Goal: Task Accomplishment & Management: Manage account settings

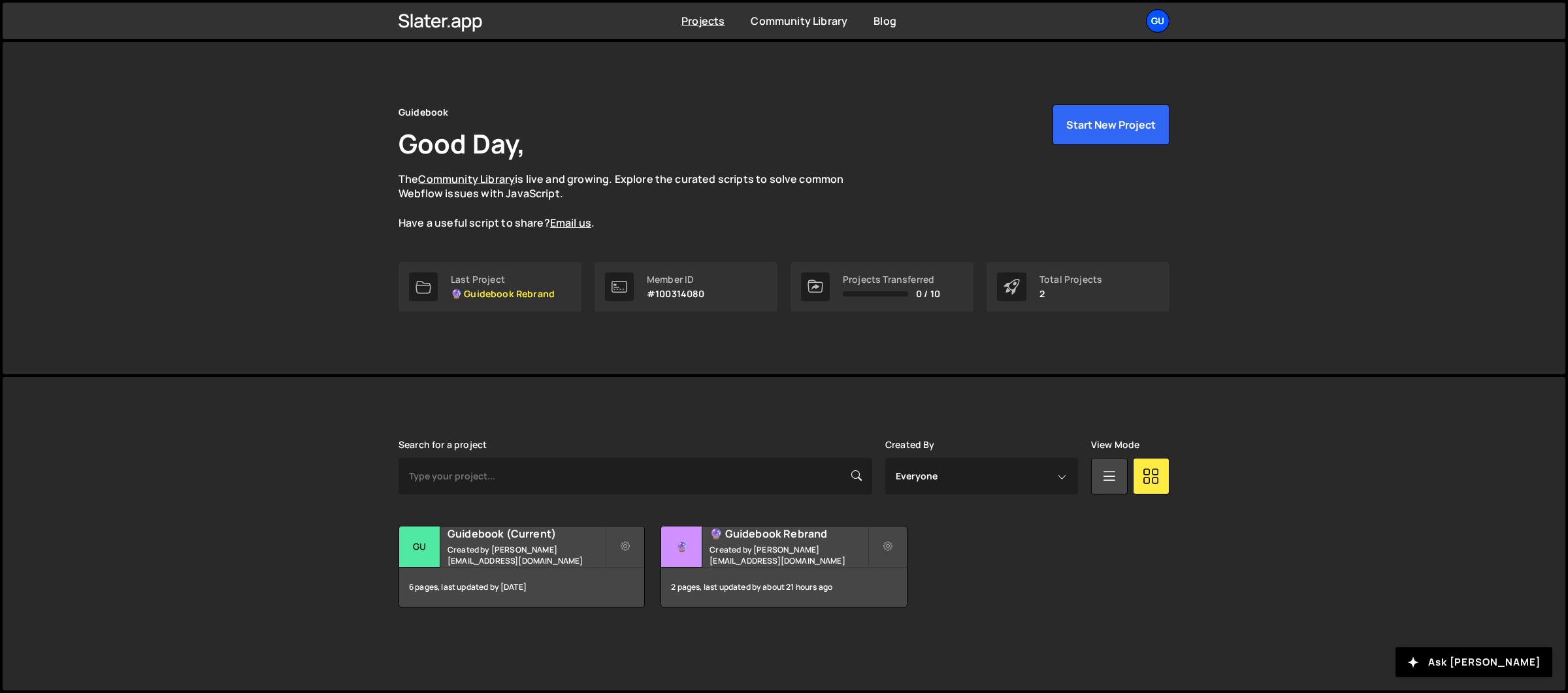
click at [1151, 22] on div "Gu" at bounding box center [1158, 21] width 23 height 23
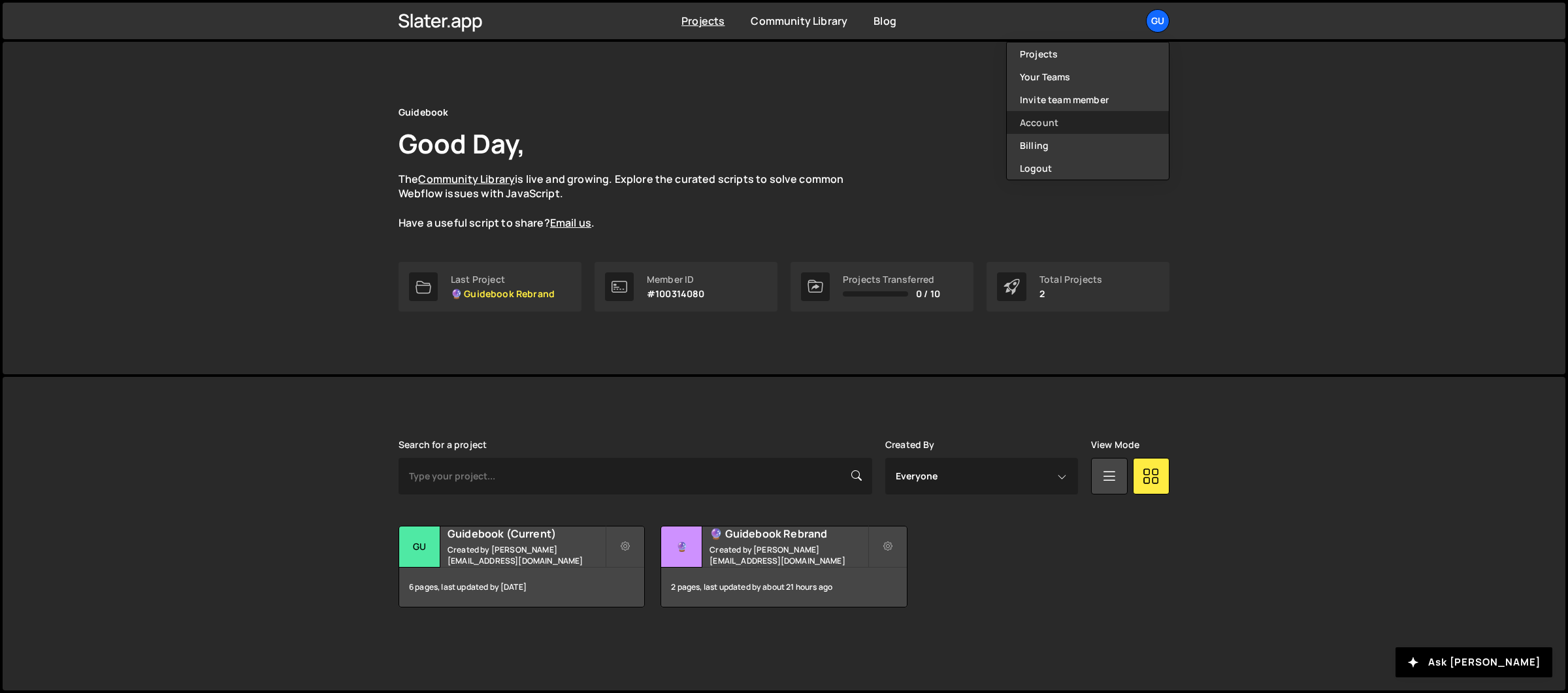
click at [1090, 123] on link "Account" at bounding box center [1087, 123] width 162 height 23
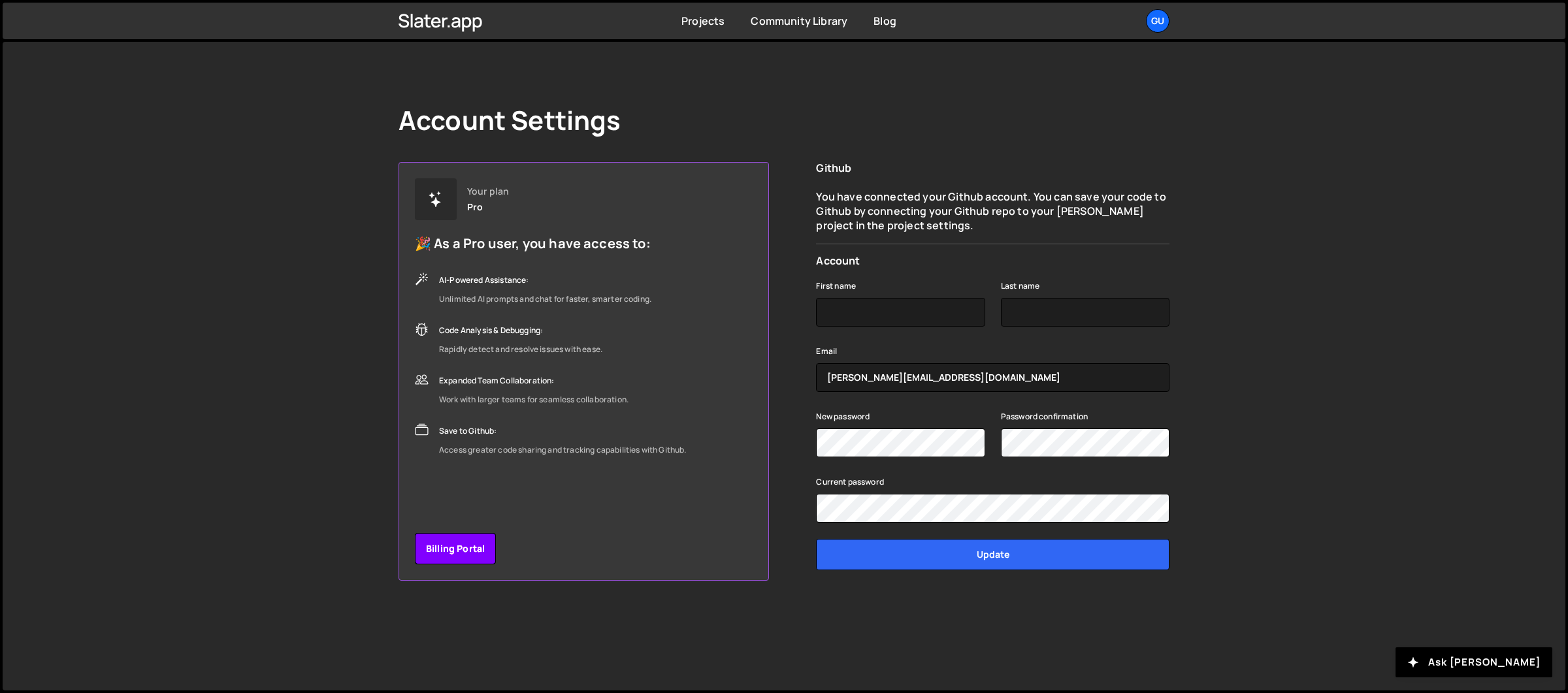
click at [477, 541] on link "Billing Portal" at bounding box center [455, 548] width 81 height 32
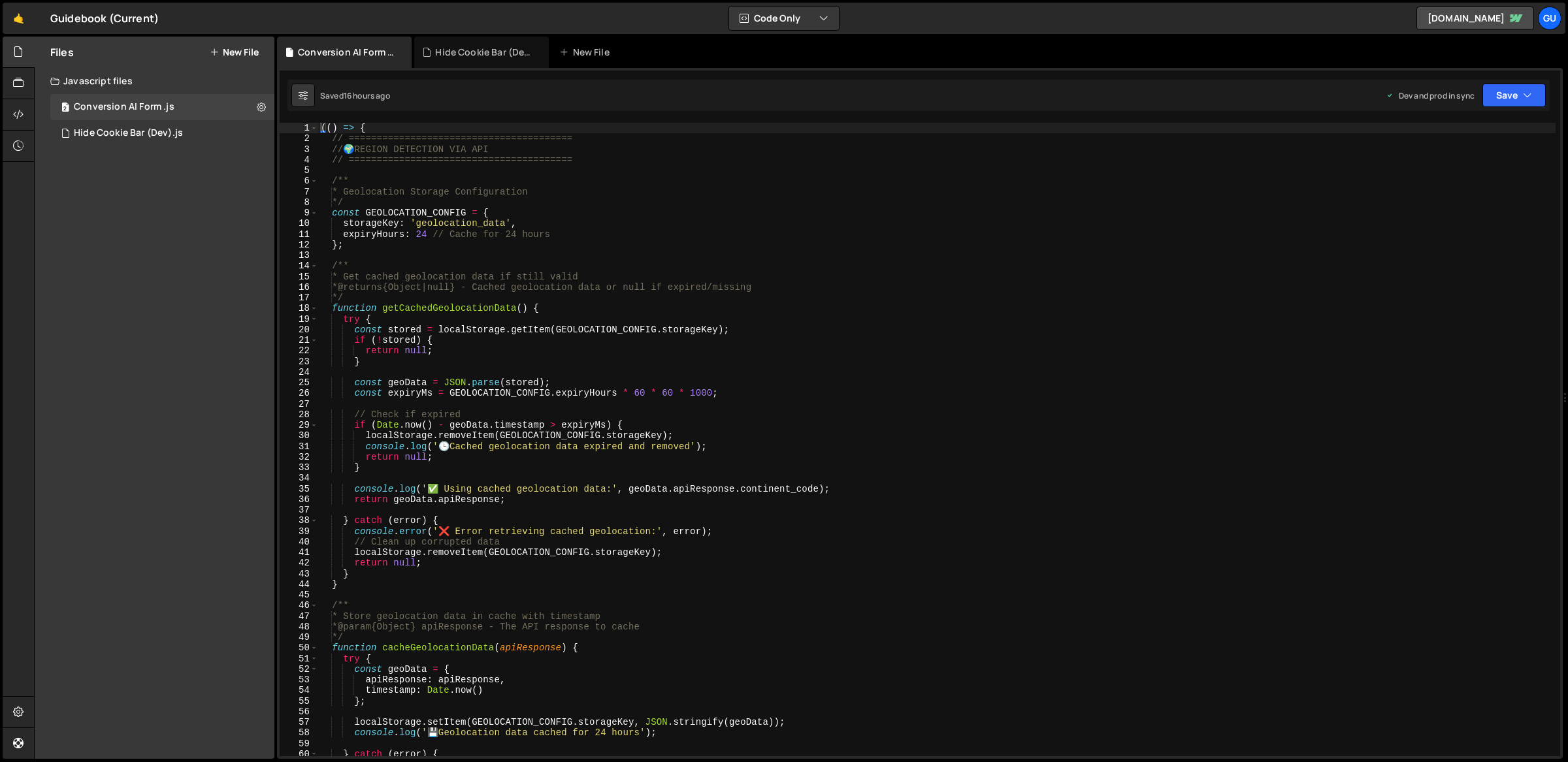
scroll to position [10646, 0]
